Goal: Task Accomplishment & Management: Use online tool/utility

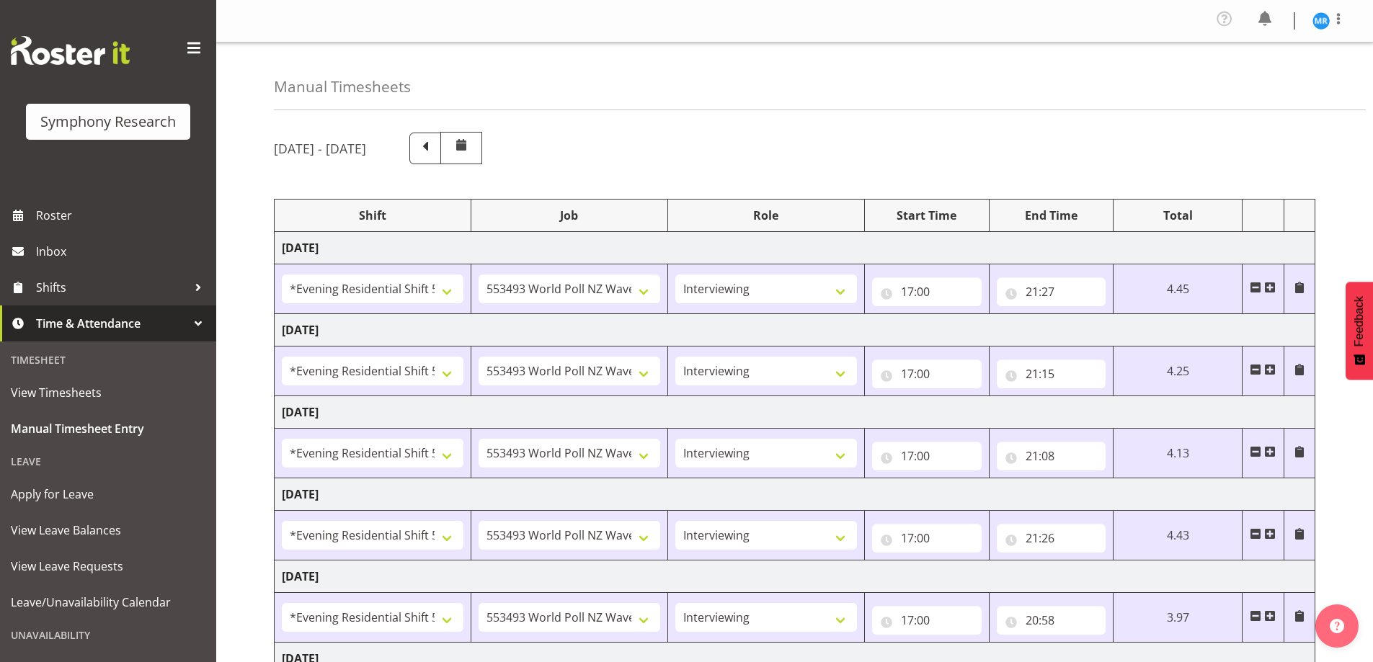
select select "48116"
select select "10527"
select select "47"
select select "48116"
select select "10527"
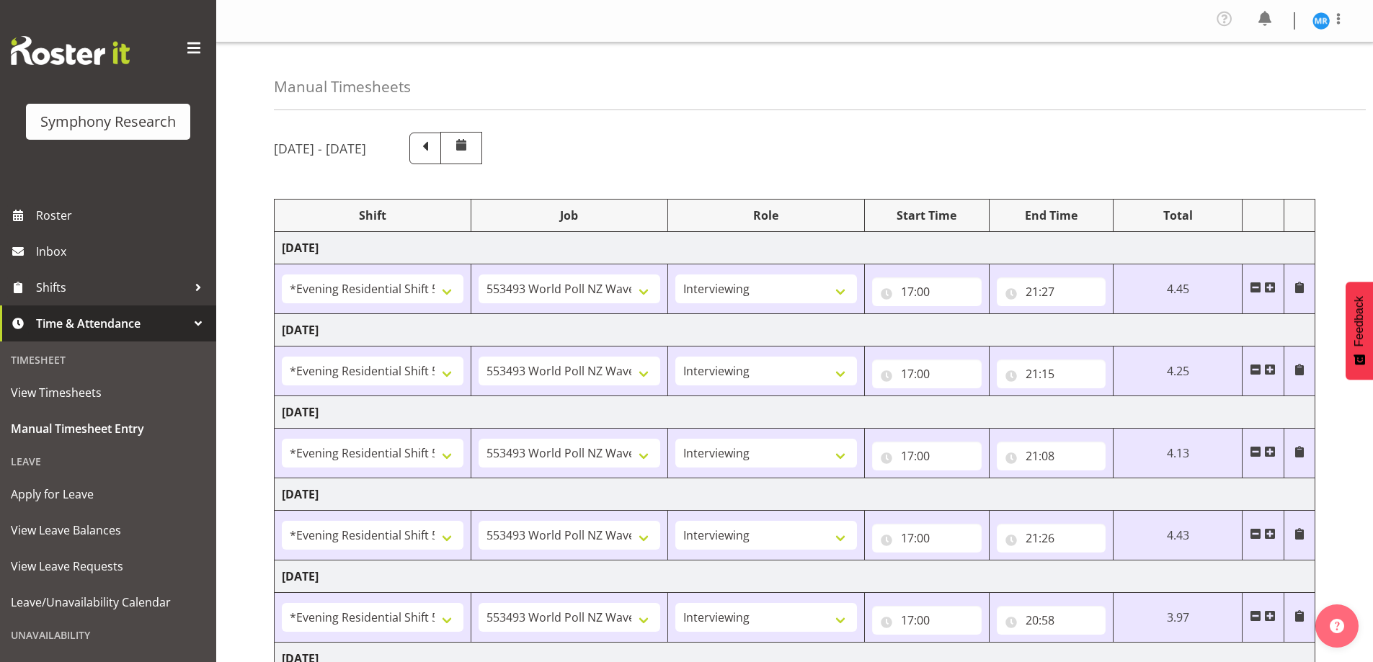
select select "47"
select select "48116"
select select "10527"
select select "47"
select select "48116"
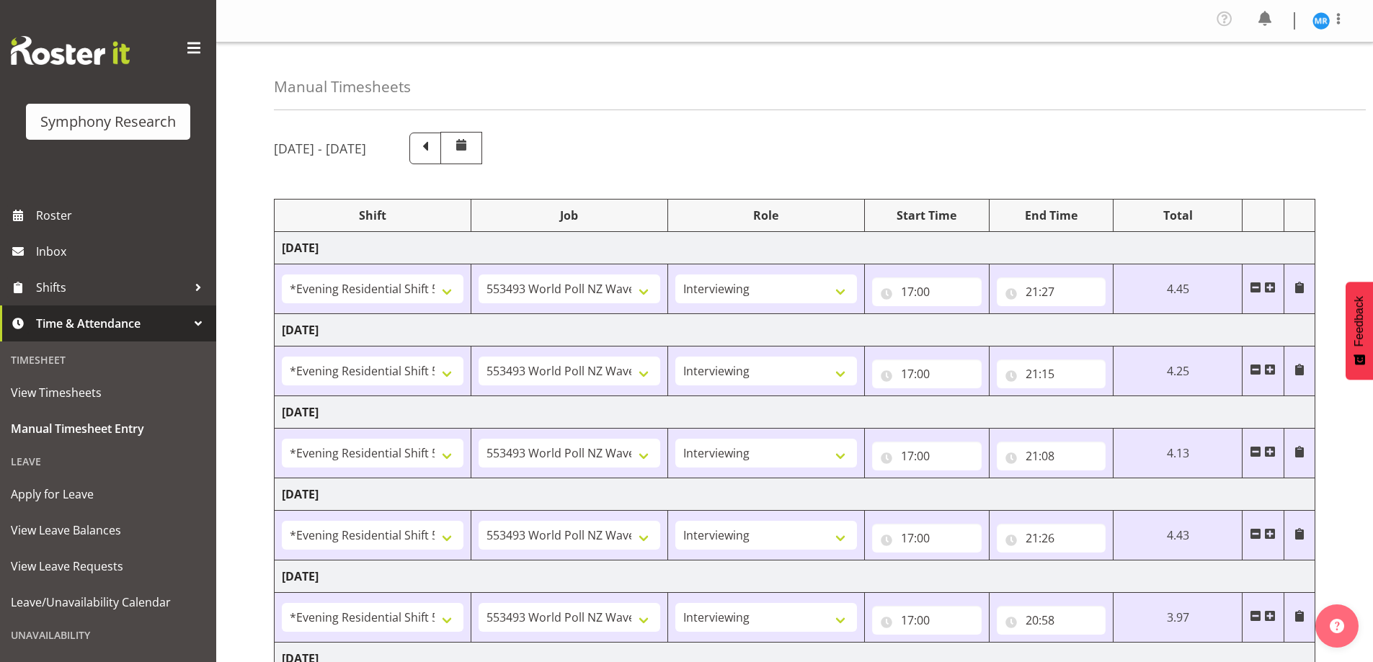
select select "10527"
select select "47"
select select "48116"
select select "10527"
select select "47"
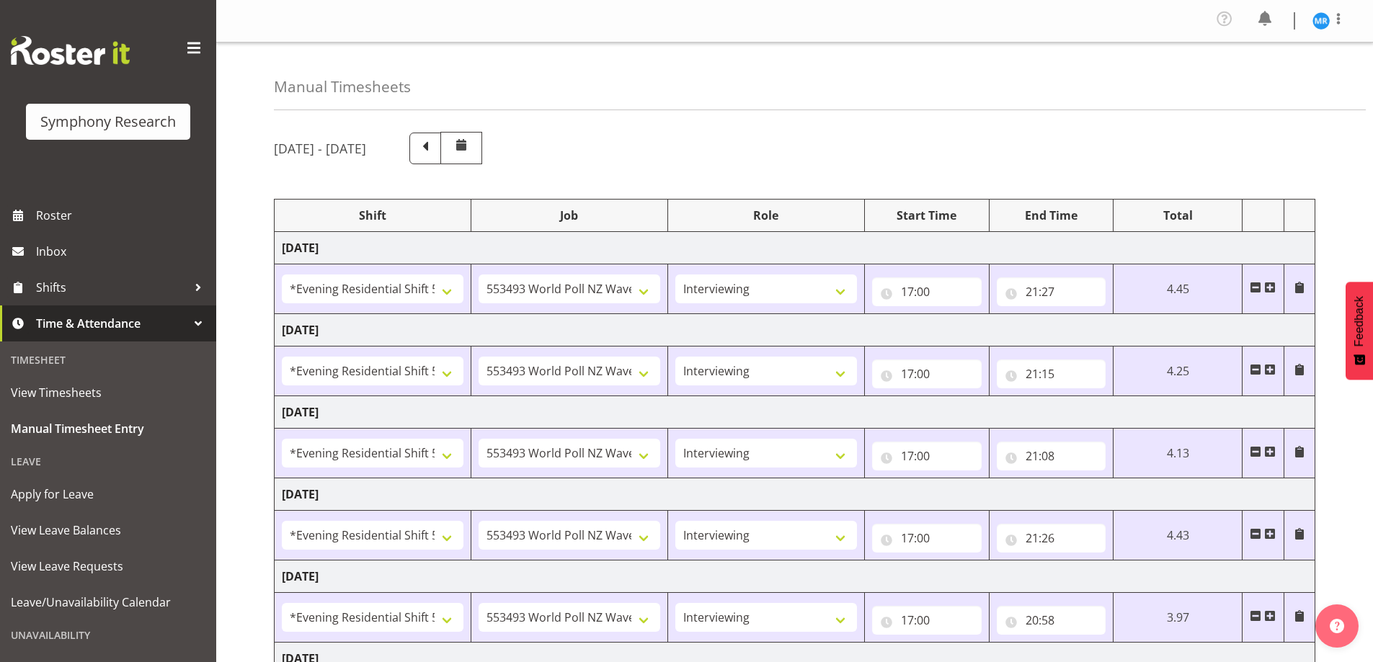
select select "10587"
select select "47"
select select "10587"
select select "47"
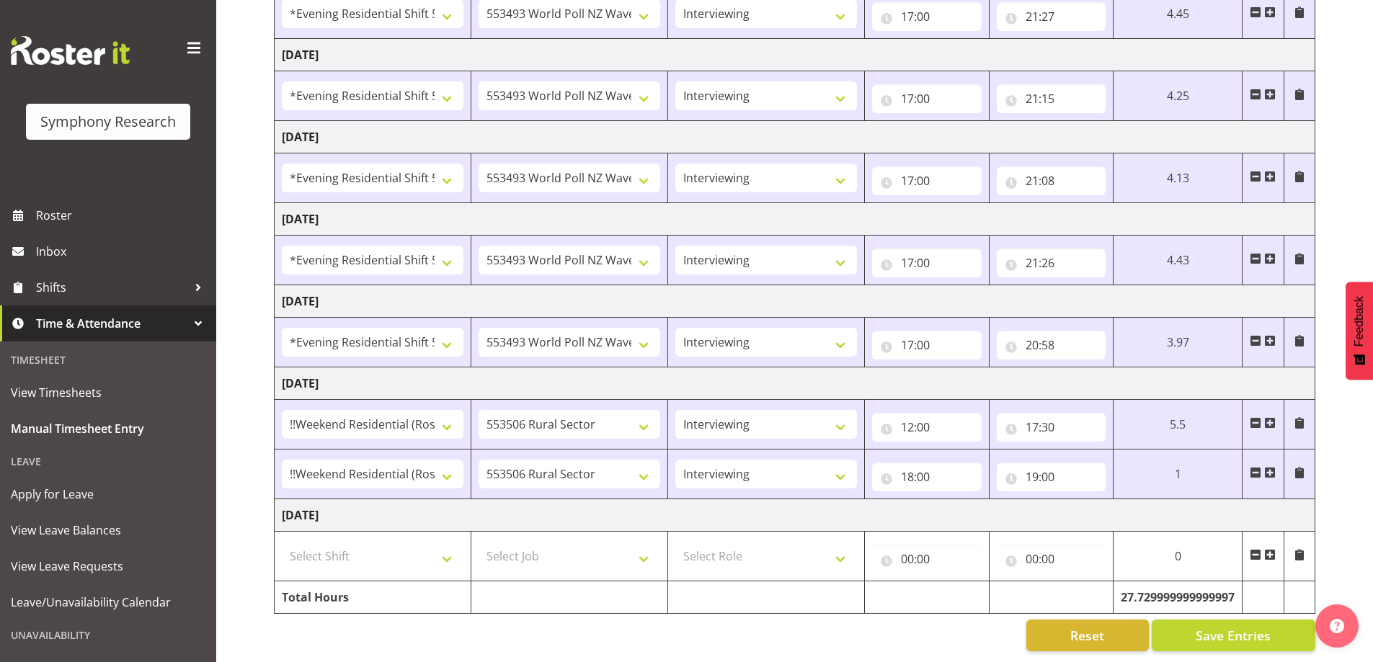
scroll to position [286, 0]
click at [1214, 626] on span "Save Entries" at bounding box center [1232, 635] width 75 height 19
click at [1230, 626] on span "Save Entries" at bounding box center [1232, 635] width 75 height 19
click at [1220, 628] on span "Save Entries" at bounding box center [1232, 635] width 75 height 19
